Goal: Navigation & Orientation: Find specific page/section

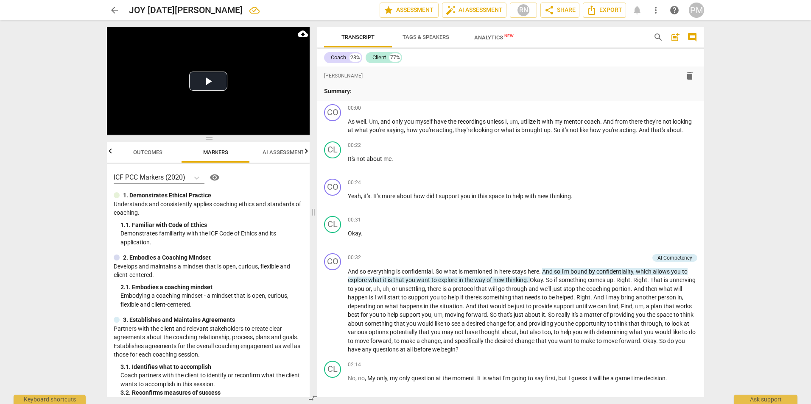
scroll to position [1823, 0]
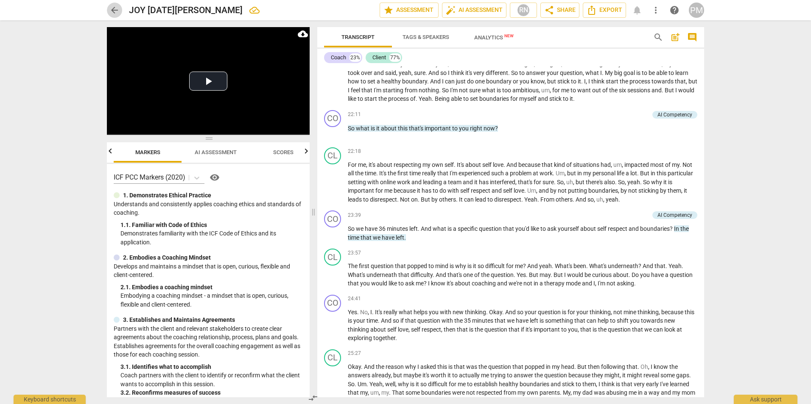
click at [114, 13] on span "arrow_back" at bounding box center [114, 10] width 10 height 10
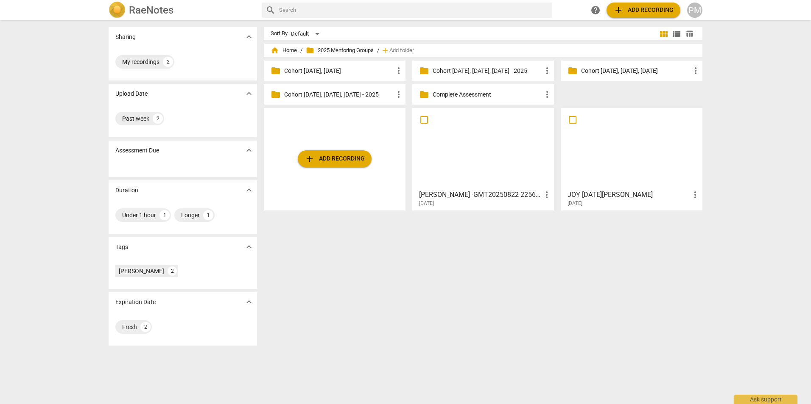
click at [642, 156] on div at bounding box center [631, 148] width 136 height 75
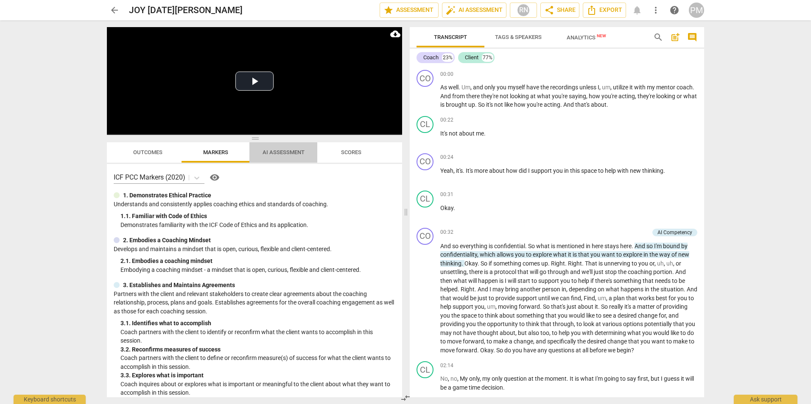
click at [285, 153] on span "AI Assessment" at bounding box center [283, 152] width 42 height 6
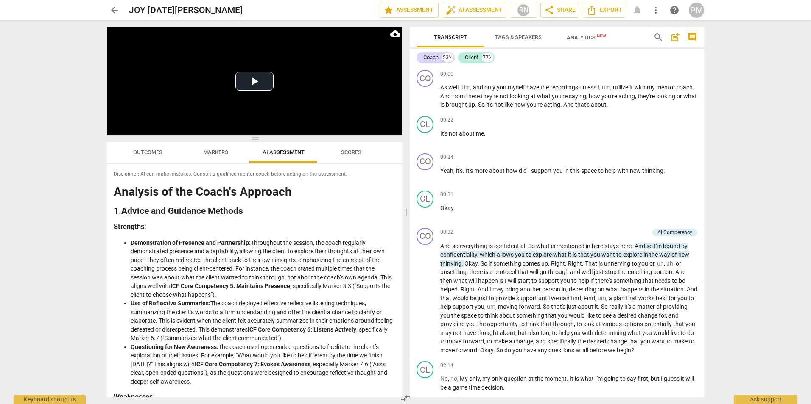
click at [212, 152] on span "Markers" at bounding box center [215, 152] width 25 height 6
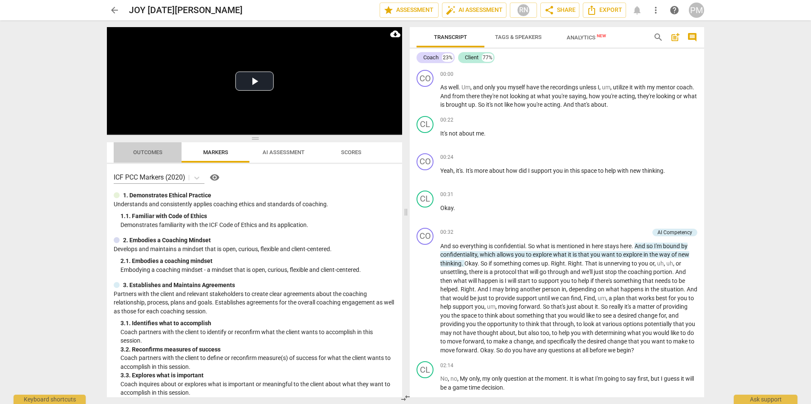
click at [147, 155] on span "Outcomes" at bounding box center [147, 152] width 29 height 6
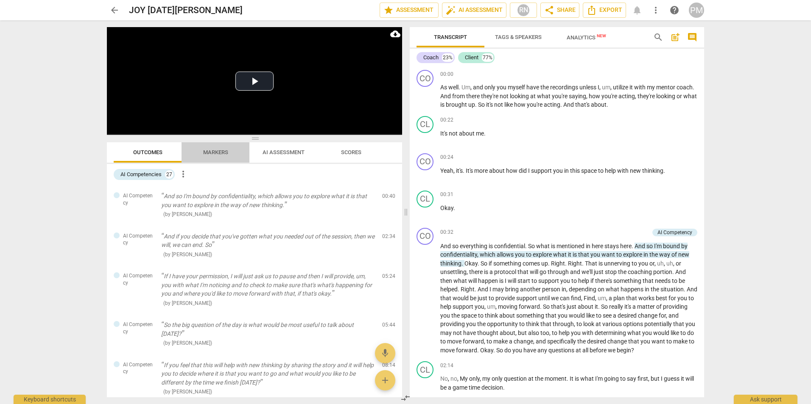
click at [214, 155] on span "Markers" at bounding box center [215, 152] width 25 height 6
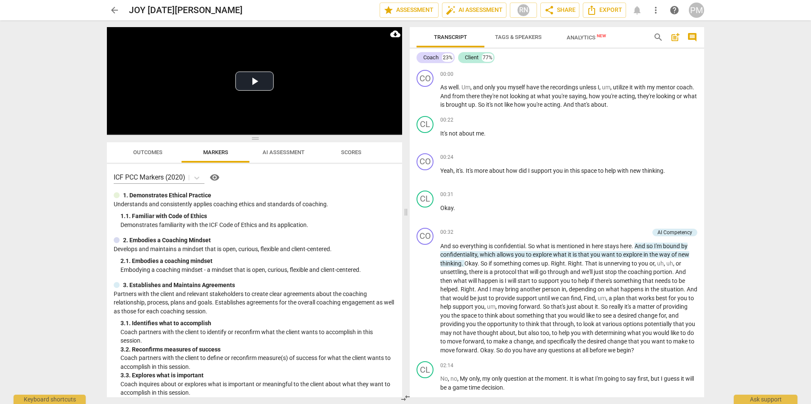
click at [279, 152] on span "AI Assessment" at bounding box center [283, 152] width 42 height 6
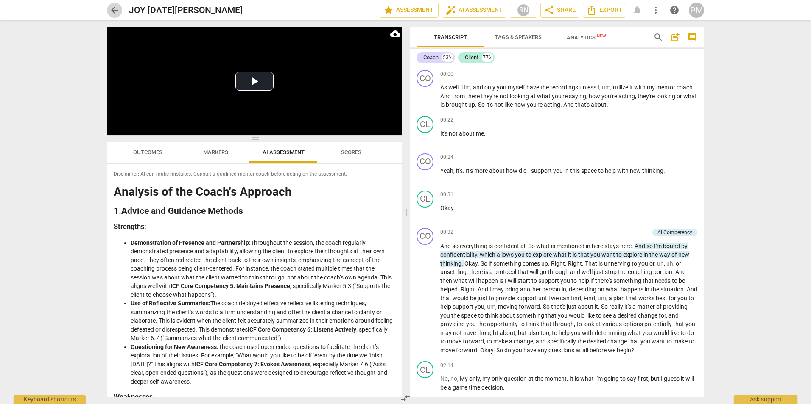
click at [111, 11] on span "arrow_back" at bounding box center [114, 10] width 10 height 10
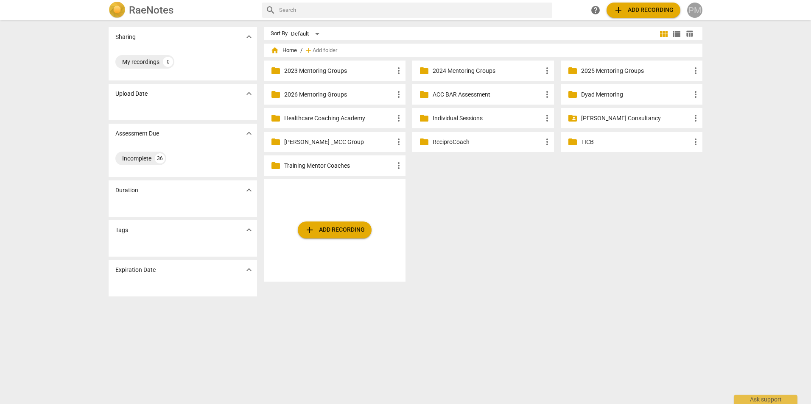
click at [694, 11] on div "PM" at bounding box center [694, 10] width 15 height 15
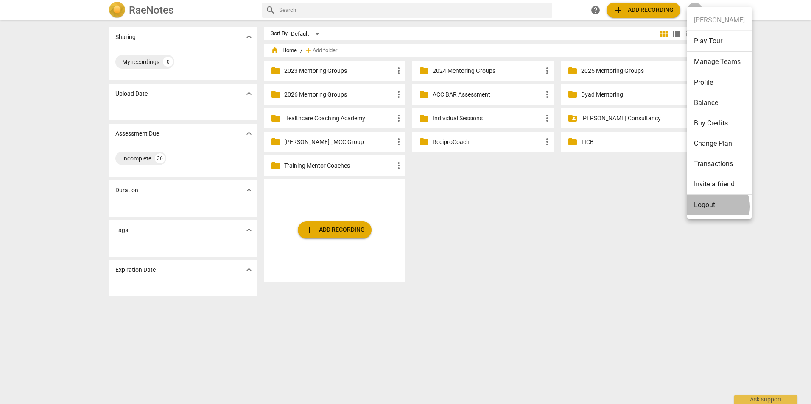
click at [711, 207] on li "Logout" at bounding box center [719, 205] width 64 height 20
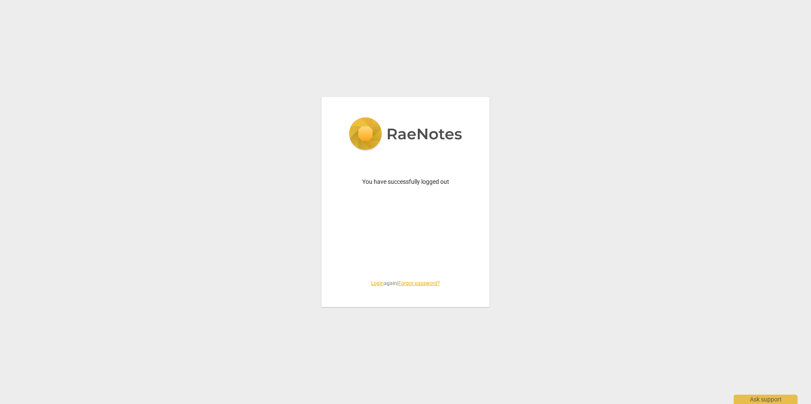
click at [373, 286] on link "Login" at bounding box center [377, 284] width 13 height 6
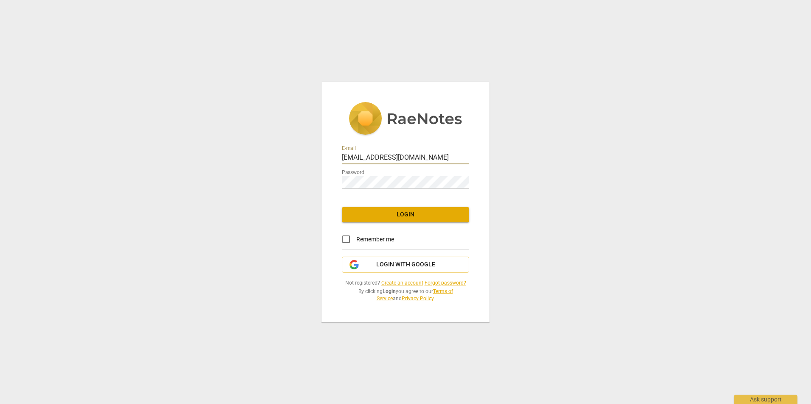
click at [469, 152] on div at bounding box center [469, 152] width 0 height 0
type input "pauline@movingthehumanspirit.com"
click at [408, 216] on span "Login" at bounding box center [405, 215] width 114 height 8
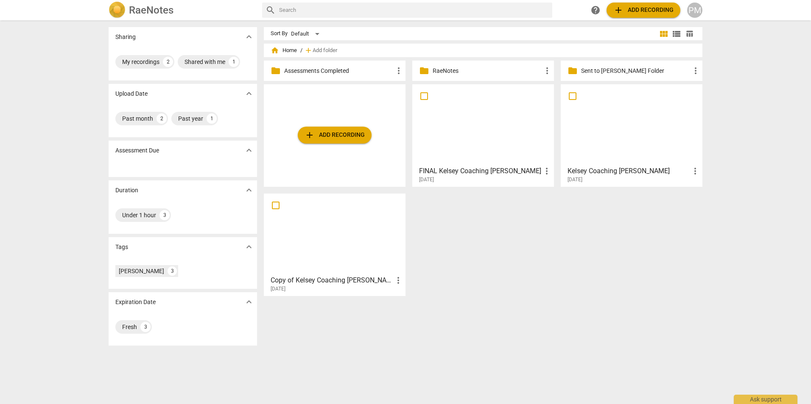
click at [445, 70] on p "RaeNotes" at bounding box center [486, 71] width 109 height 9
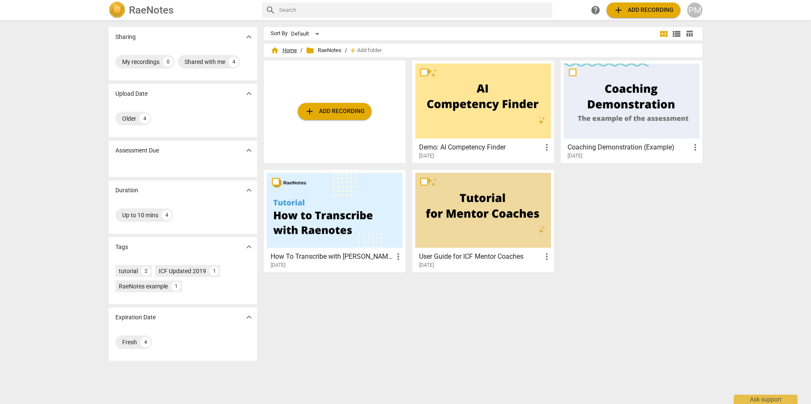
click at [282, 52] on span "home Home" at bounding box center [283, 50] width 26 height 8
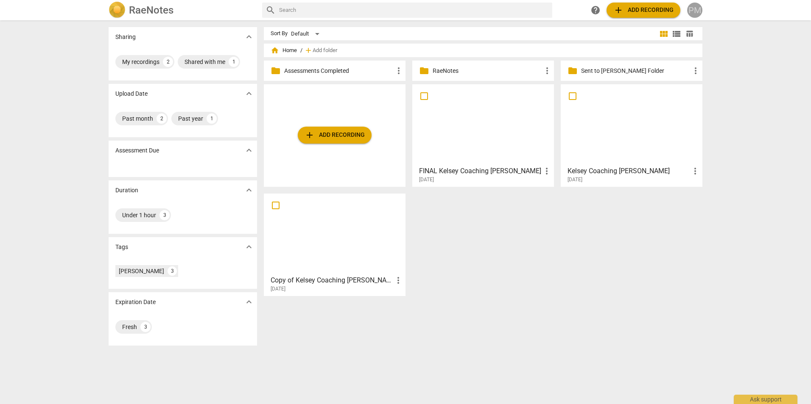
click at [696, 12] on div "PM" at bounding box center [694, 10] width 15 height 15
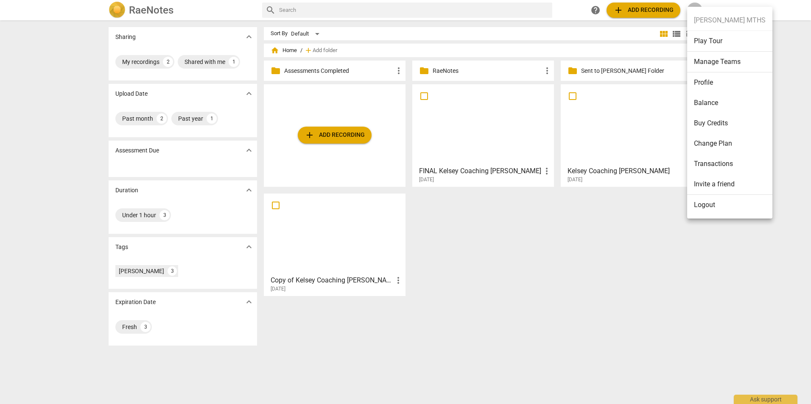
click at [610, 165] on div at bounding box center [405, 202] width 811 height 404
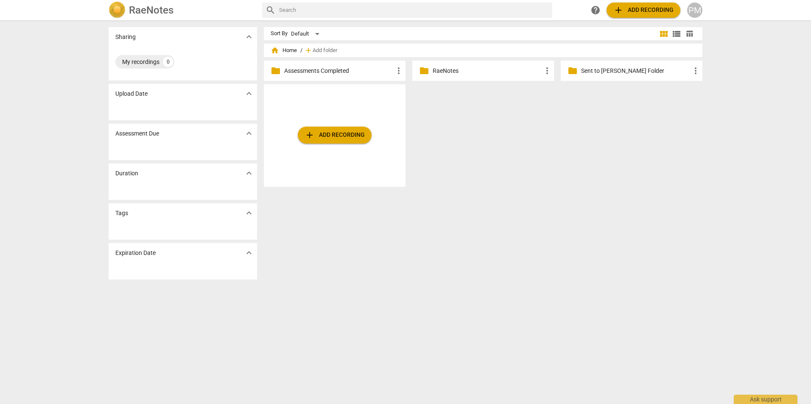
click at [441, 71] on p "RaeNotes" at bounding box center [486, 71] width 109 height 9
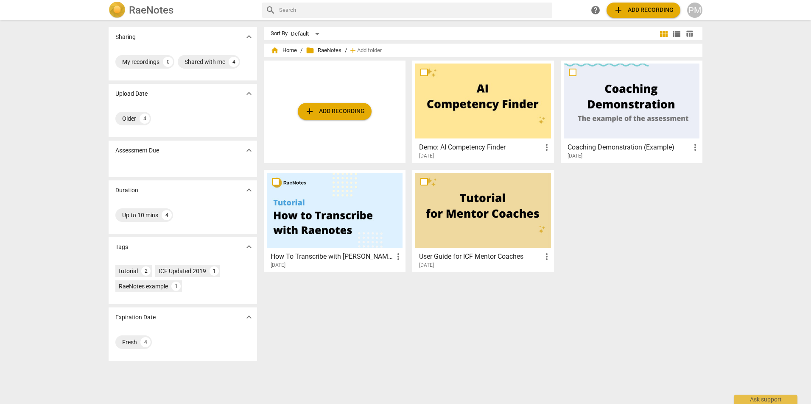
click at [315, 51] on span "folder RaeNotes" at bounding box center [324, 50] width 36 height 8
click at [280, 54] on span "home Home" at bounding box center [283, 50] width 26 height 8
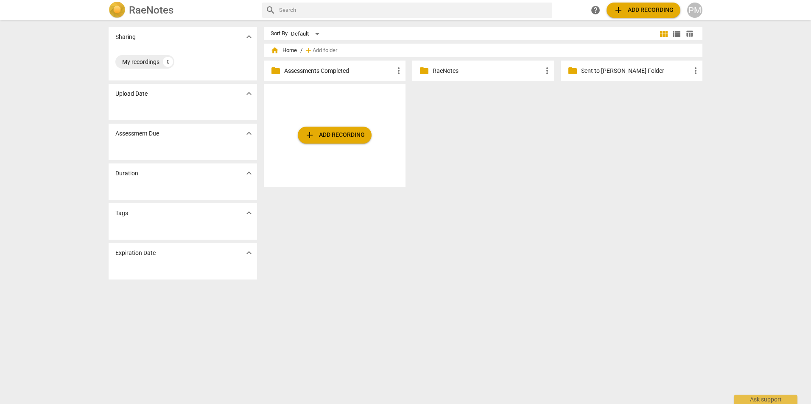
click at [298, 72] on p "Assessments Completed" at bounding box center [338, 71] width 109 height 9
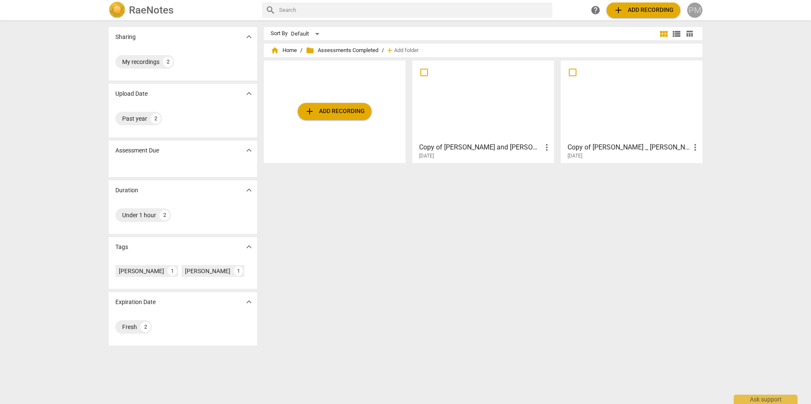
click at [689, 7] on div "PM" at bounding box center [694, 10] width 15 height 15
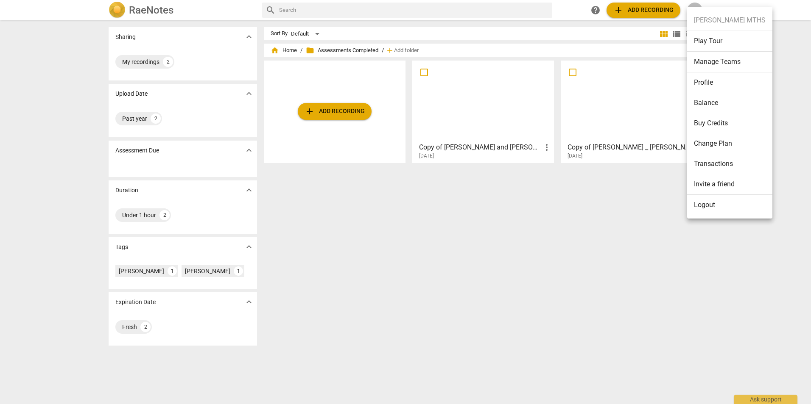
click at [702, 201] on li "Logout" at bounding box center [729, 205] width 85 height 20
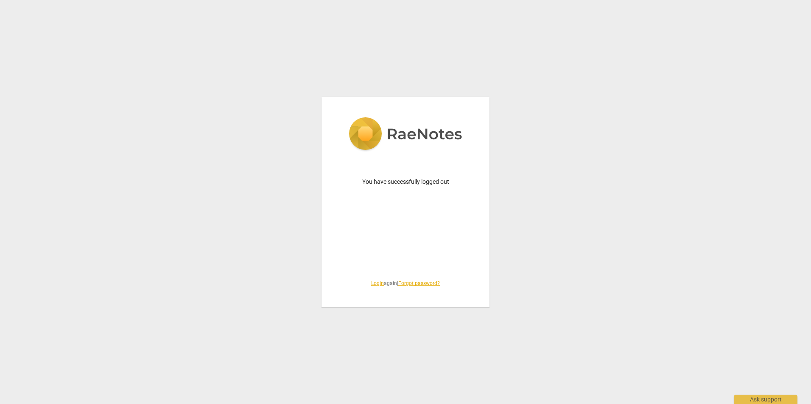
click at [377, 284] on link "Login" at bounding box center [377, 284] width 13 height 6
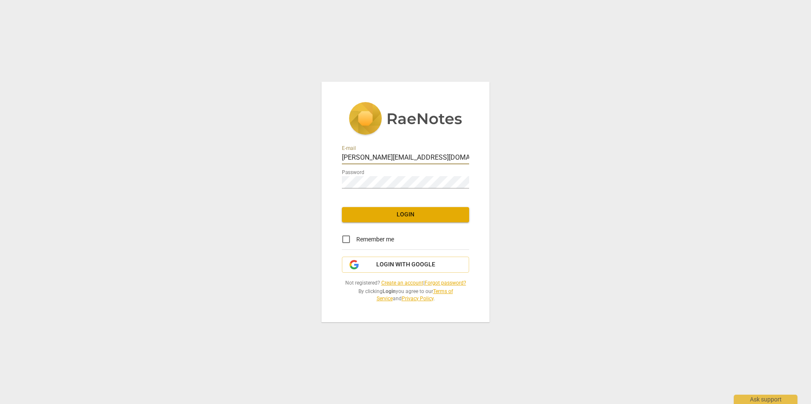
click at [469, 152] on div at bounding box center [469, 152] width 0 height 0
type input "melnykconsultancy@gmail.com"
click at [406, 216] on span "Login" at bounding box center [405, 215] width 114 height 8
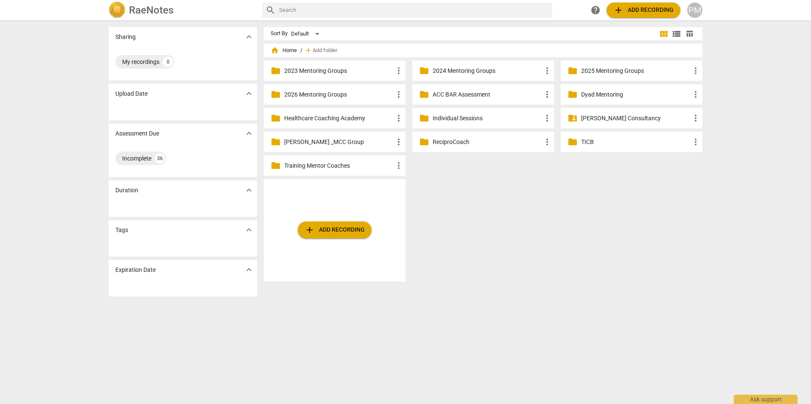
click at [605, 71] on p "2025 Mentoring Groups" at bounding box center [635, 71] width 109 height 9
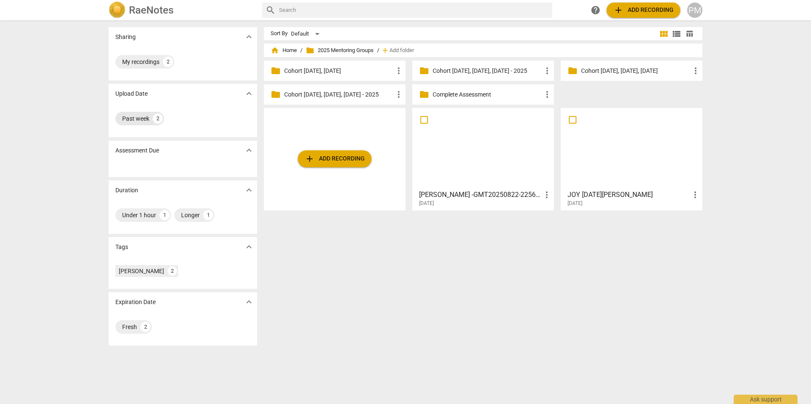
click at [135, 118] on div "Past week" at bounding box center [135, 118] width 27 height 8
click at [135, 64] on div "My recordings" at bounding box center [140, 62] width 37 height 8
click at [621, 68] on p "Cohort [DATE], [DATE], [DATE]" at bounding box center [635, 71] width 109 height 9
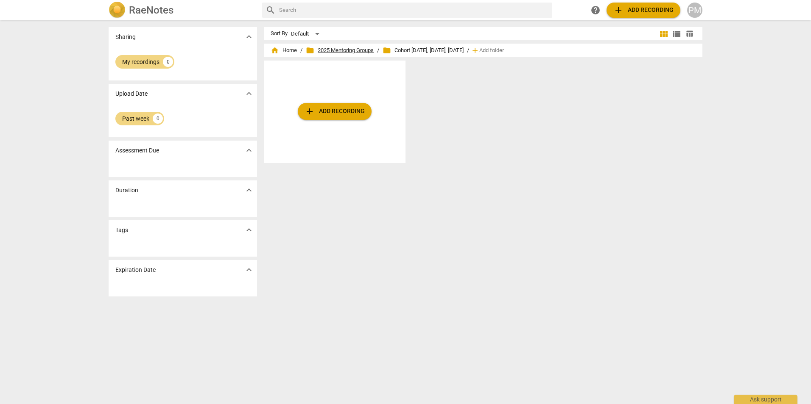
click at [354, 54] on span "folder 2025 Mentoring Groups" at bounding box center [340, 50] width 68 height 8
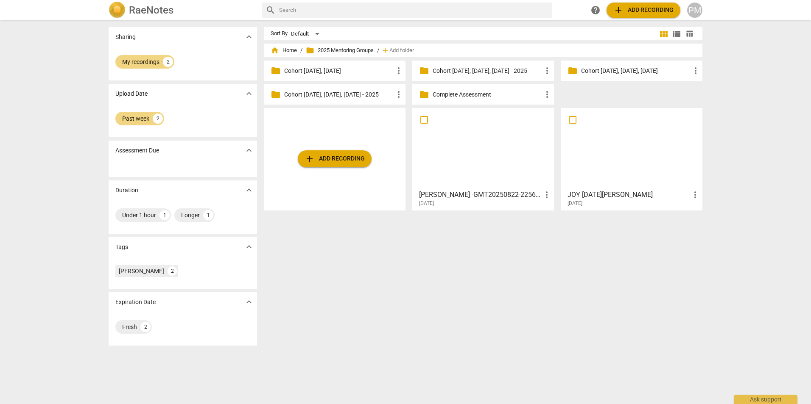
click at [337, 98] on p "Cohort [DATE], [DATE], [DATE] - 2025" at bounding box center [338, 94] width 109 height 9
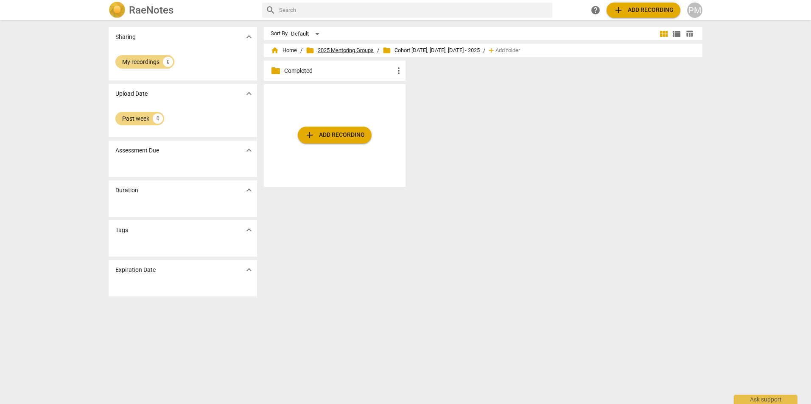
click at [337, 51] on span "folder 2025 Mentoring Groups" at bounding box center [340, 50] width 68 height 8
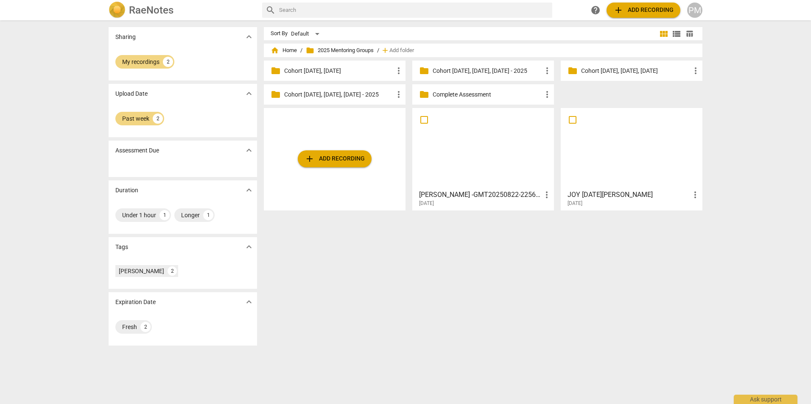
click at [626, 70] on p "Cohort [DATE], [DATE], [DATE]" at bounding box center [635, 71] width 109 height 9
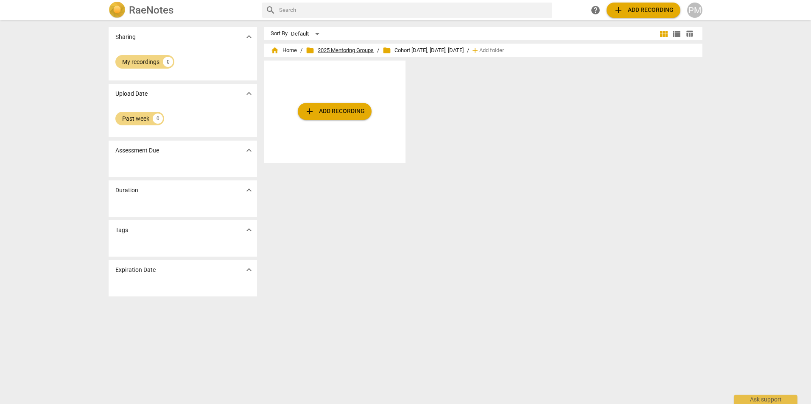
click at [347, 52] on span "folder 2025 Mentoring Groups" at bounding box center [340, 50] width 68 height 8
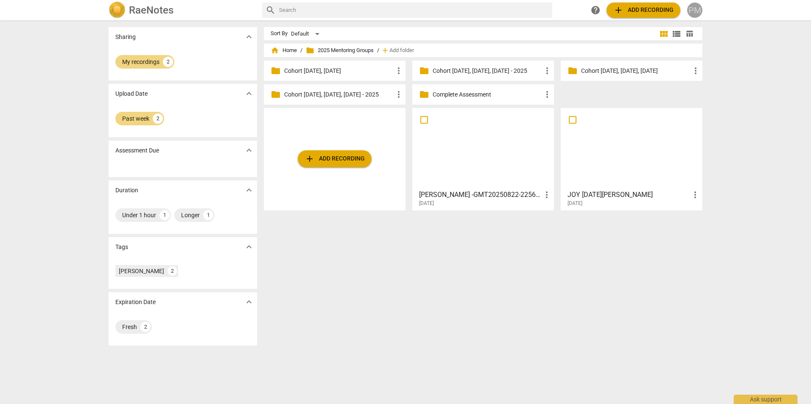
click at [697, 13] on div "PM" at bounding box center [694, 10] width 15 height 15
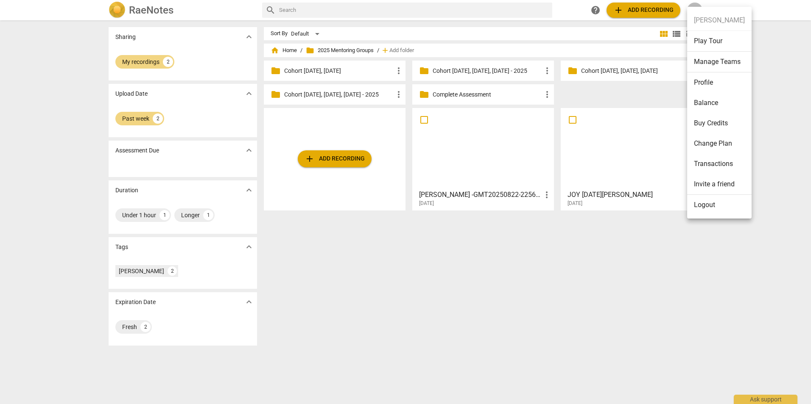
click at [407, 290] on div at bounding box center [405, 202] width 811 height 404
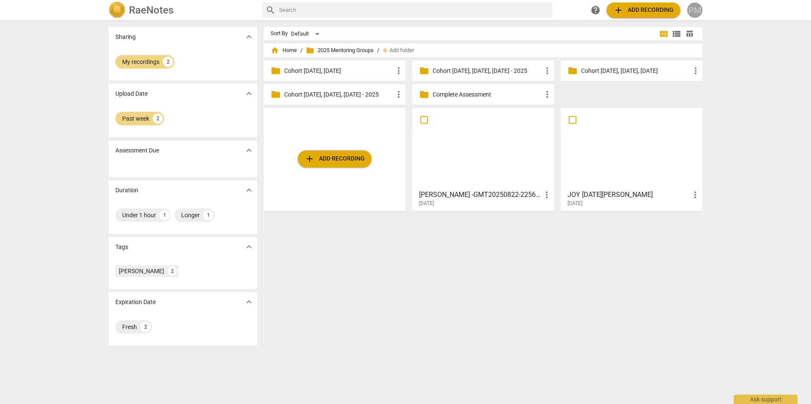
click at [697, 10] on div "PM" at bounding box center [694, 10] width 15 height 15
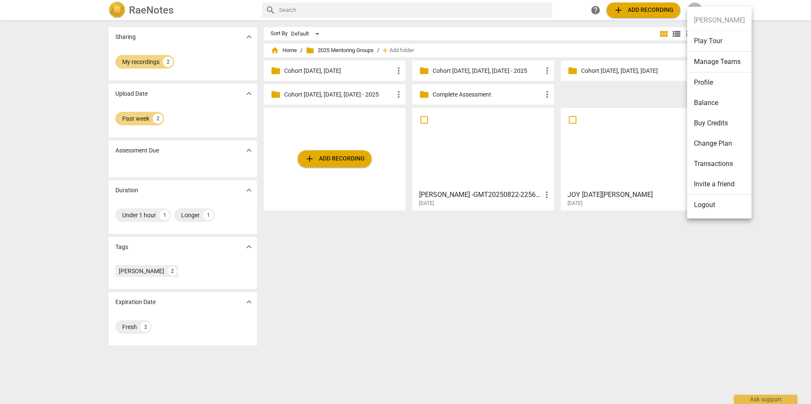
click at [697, 10] on ul "Pauline Melnyk Play Tour Manage Teams Profile Balance Buy Credits Change Plan T…" at bounding box center [719, 113] width 64 height 212
